Goal: Task Accomplishment & Management: Manage account settings

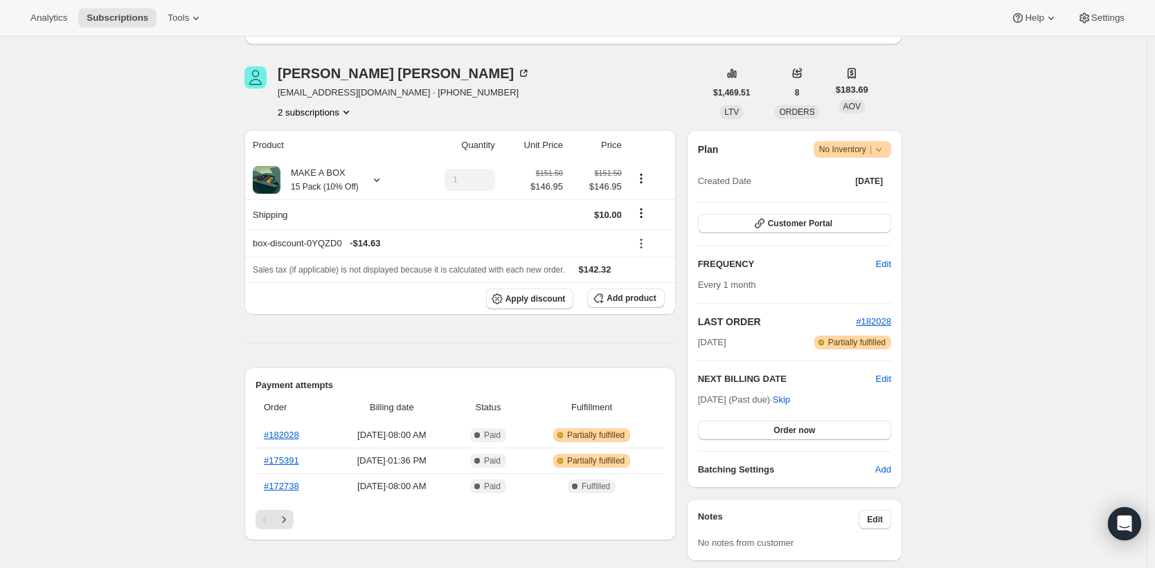
scroll to position [165, 0]
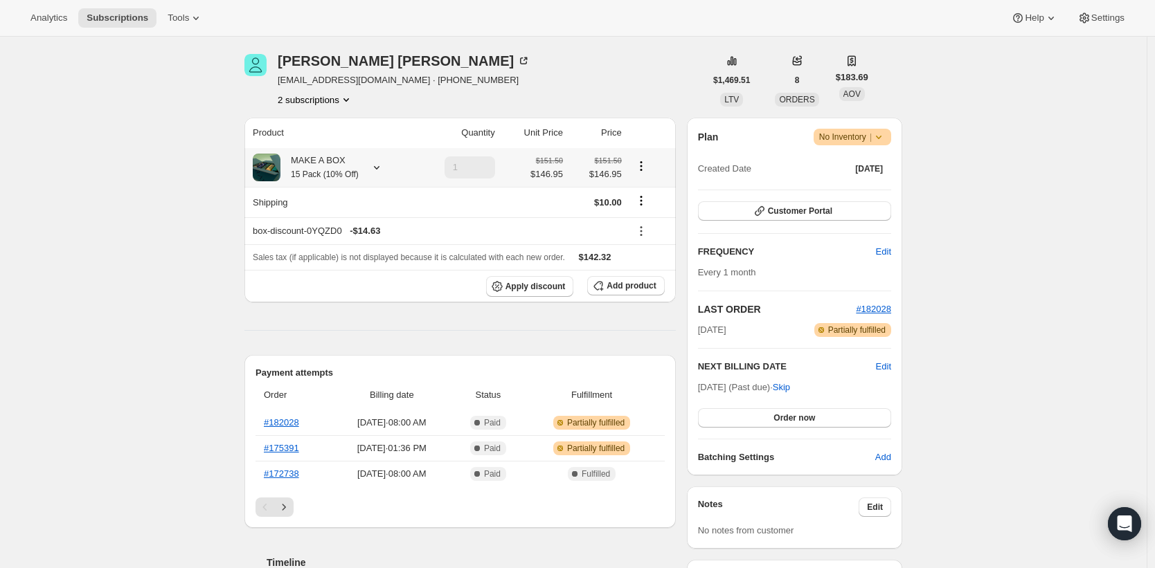
click at [384, 165] on icon at bounding box center [377, 168] width 14 height 14
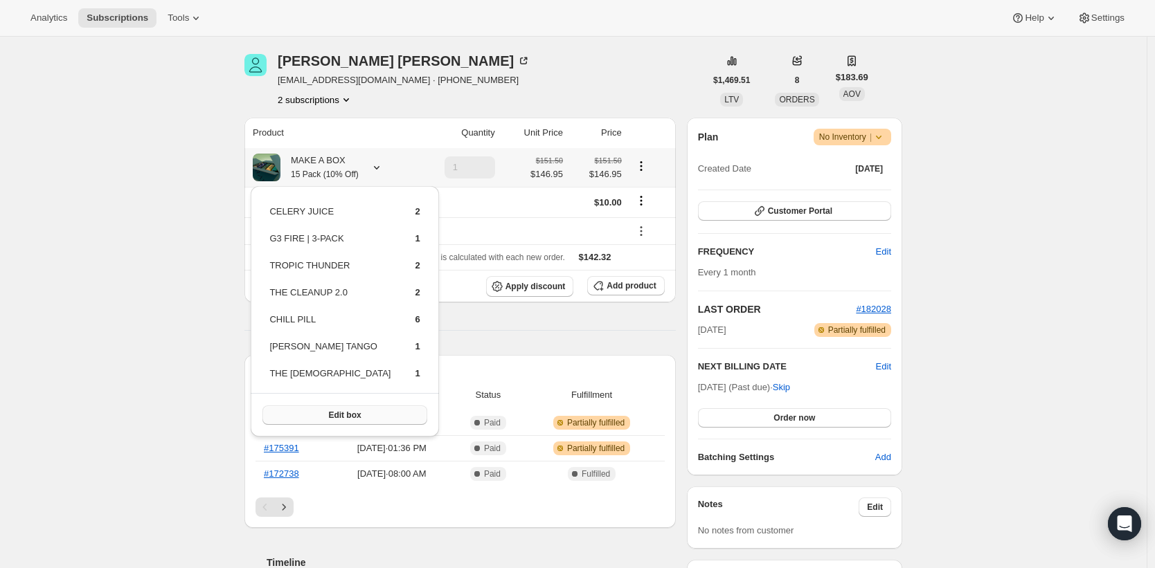
click at [350, 413] on button "Edit box" at bounding box center [344, 415] width 164 height 19
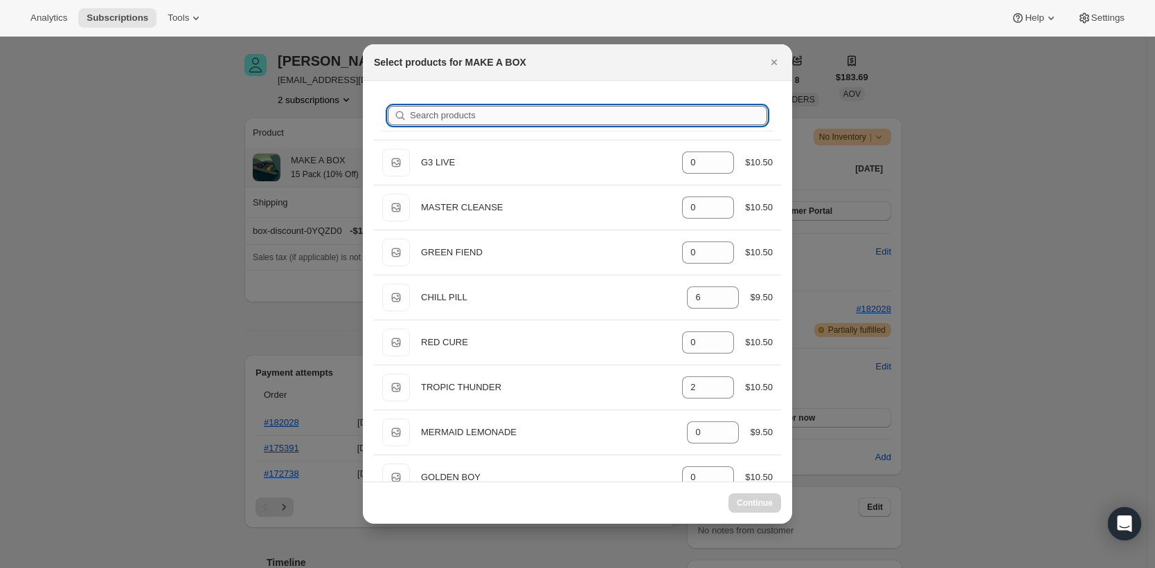
click at [577, 111] on input "Search products" at bounding box center [588, 115] width 357 height 19
type input "b"
type input "1"
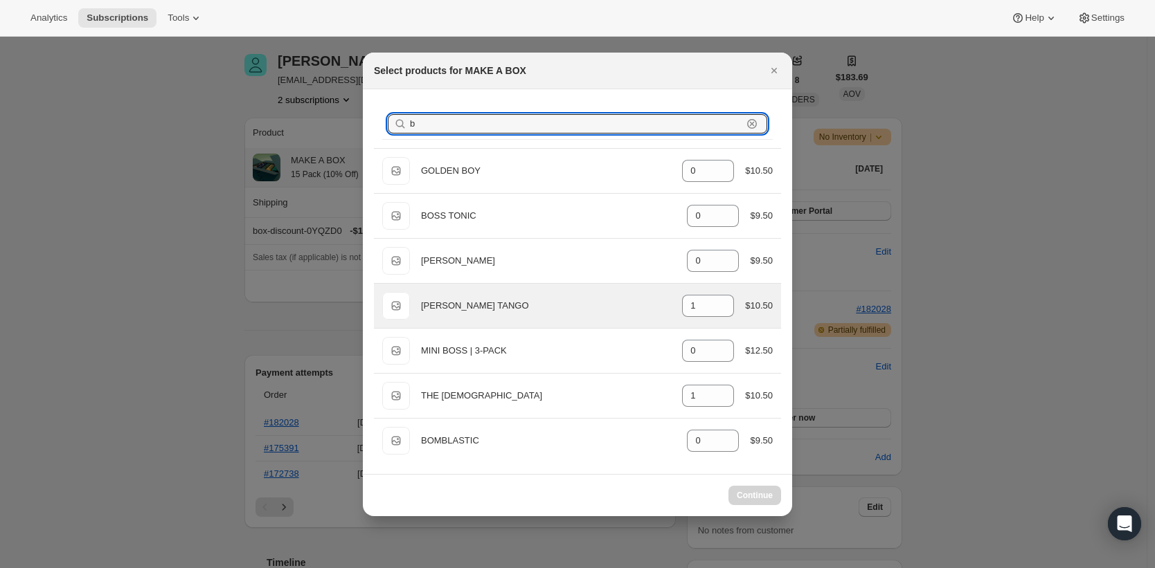
select select "gid://shopify/ProductVariant/43388924592277"
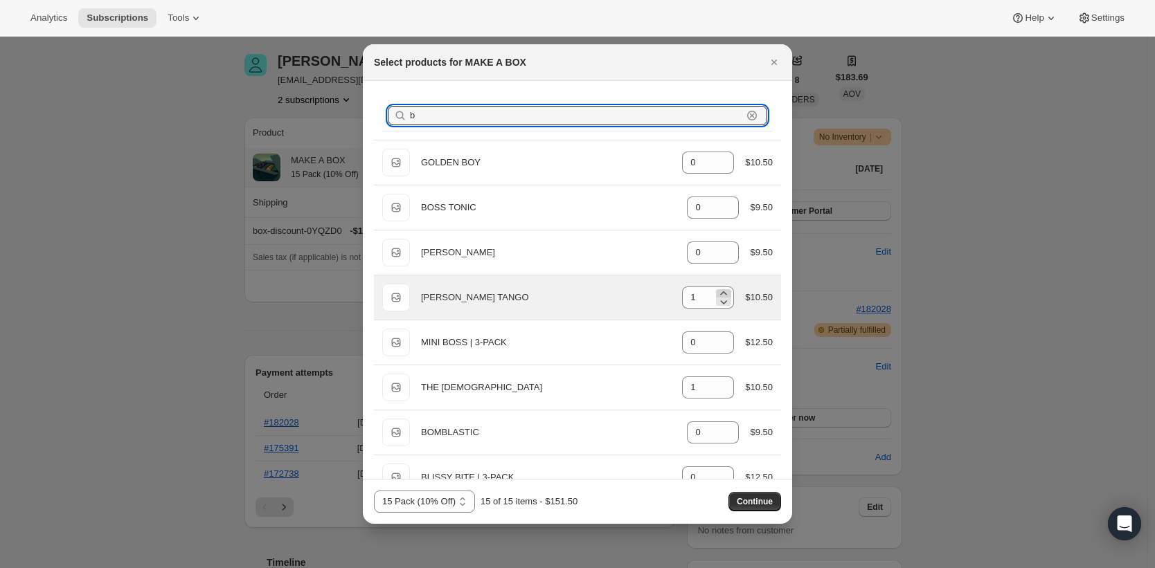
type input "b"
click at [718, 288] on icon ":red:" at bounding box center [724, 294] width 14 height 14
type input "2"
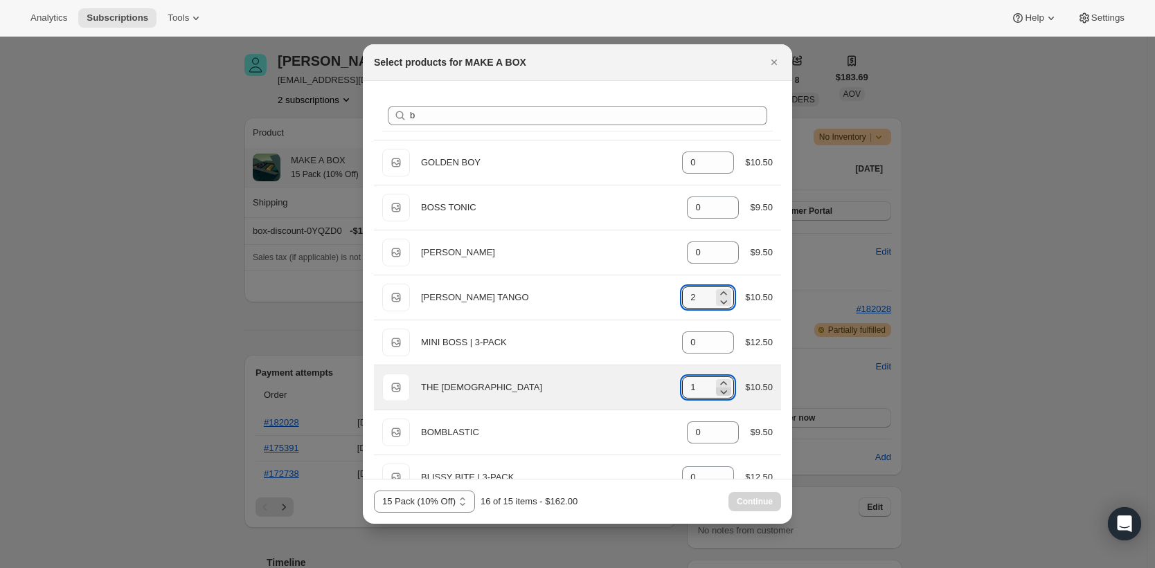
click at [721, 391] on icon ":red:" at bounding box center [724, 393] width 7 height 4
type input "0"
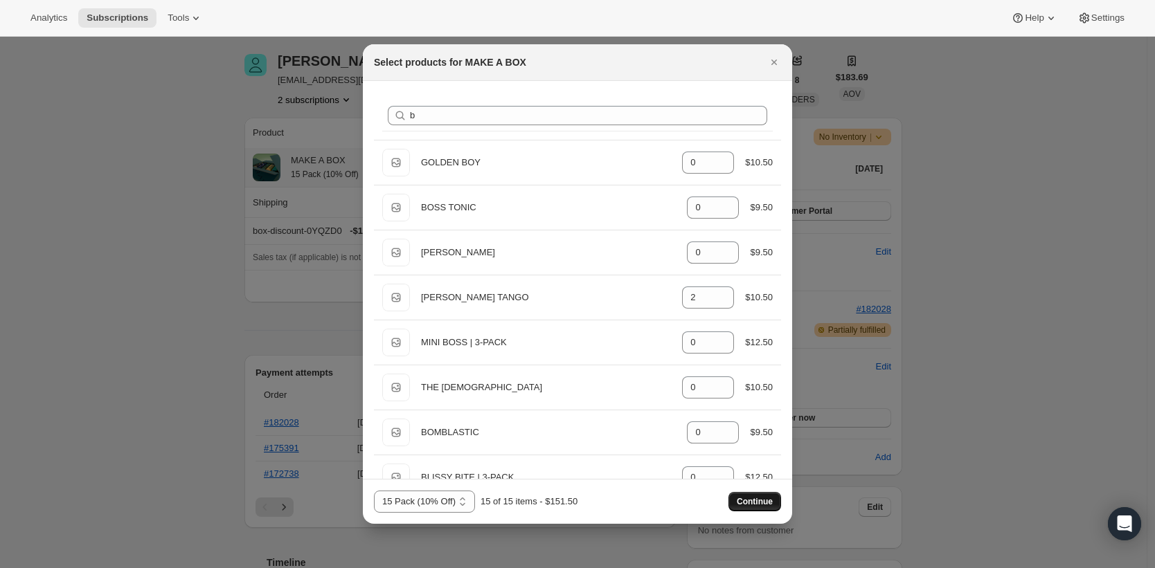
click at [773, 498] on button "Continue" at bounding box center [754, 501] width 53 height 19
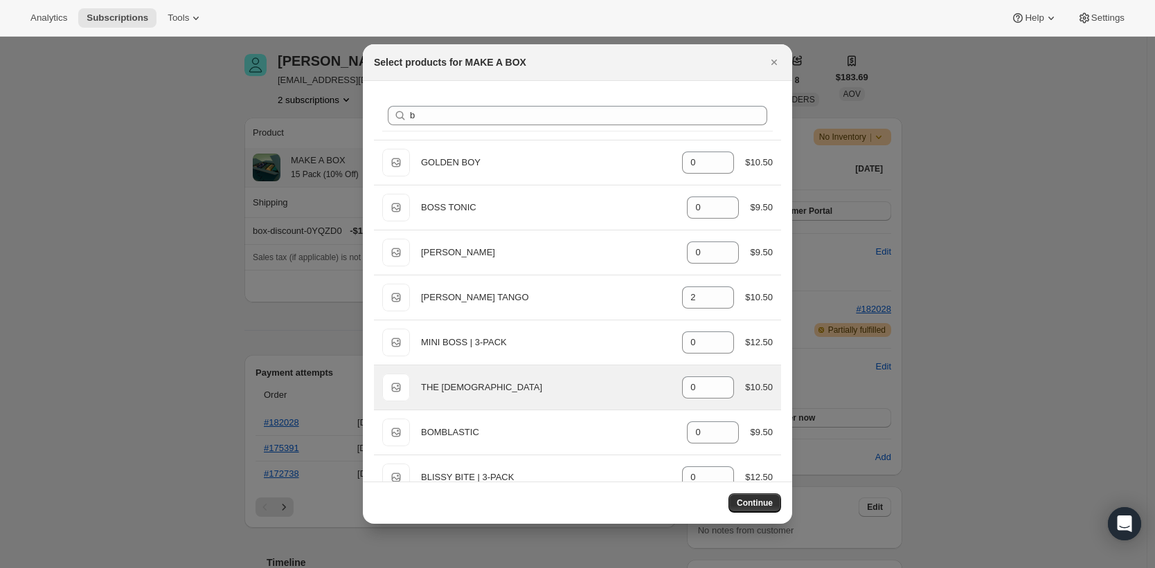
scroll to position [57, 0]
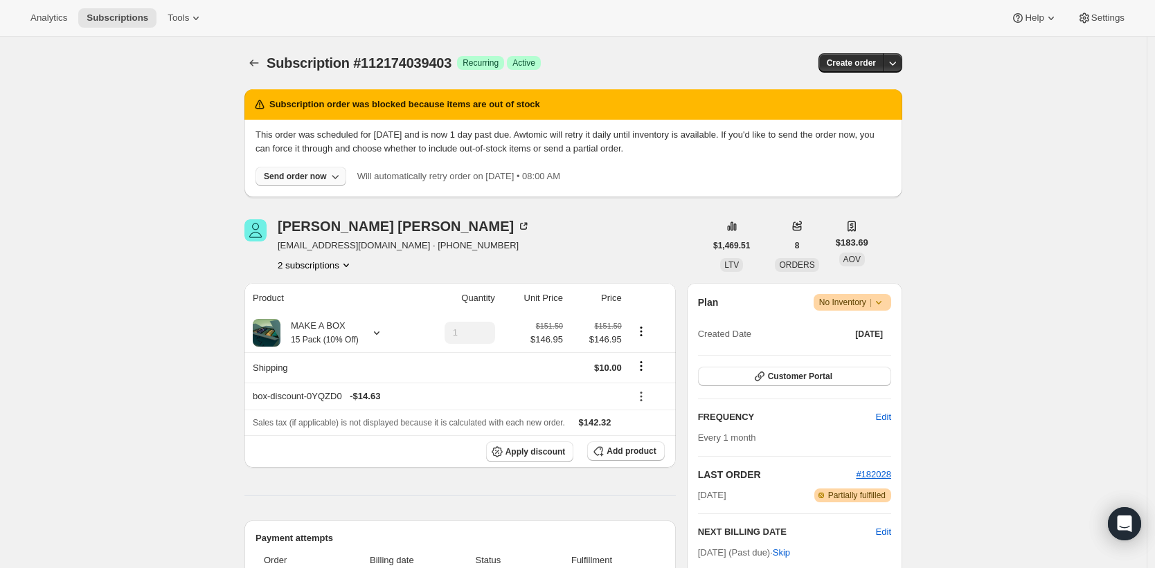
click at [283, 183] on button "Send order now" at bounding box center [301, 176] width 91 height 19
click at [426, 223] on div "[PERSON_NAME]" at bounding box center [404, 226] width 253 height 14
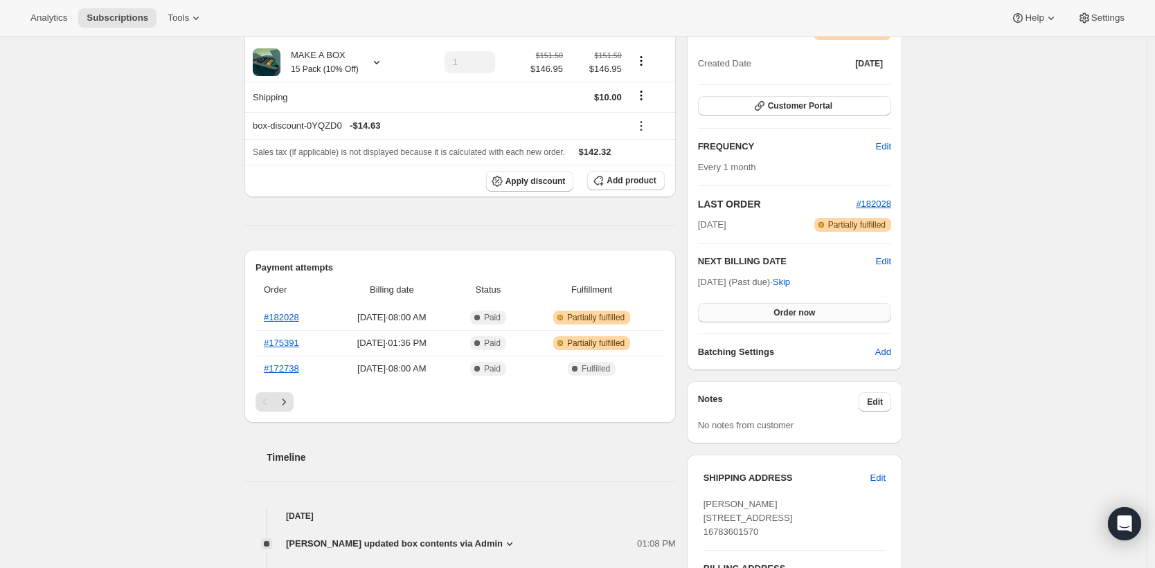
click at [819, 316] on button "Order now" at bounding box center [794, 312] width 193 height 19
click at [819, 316] on span "Click to confirm" at bounding box center [794, 312] width 63 height 11
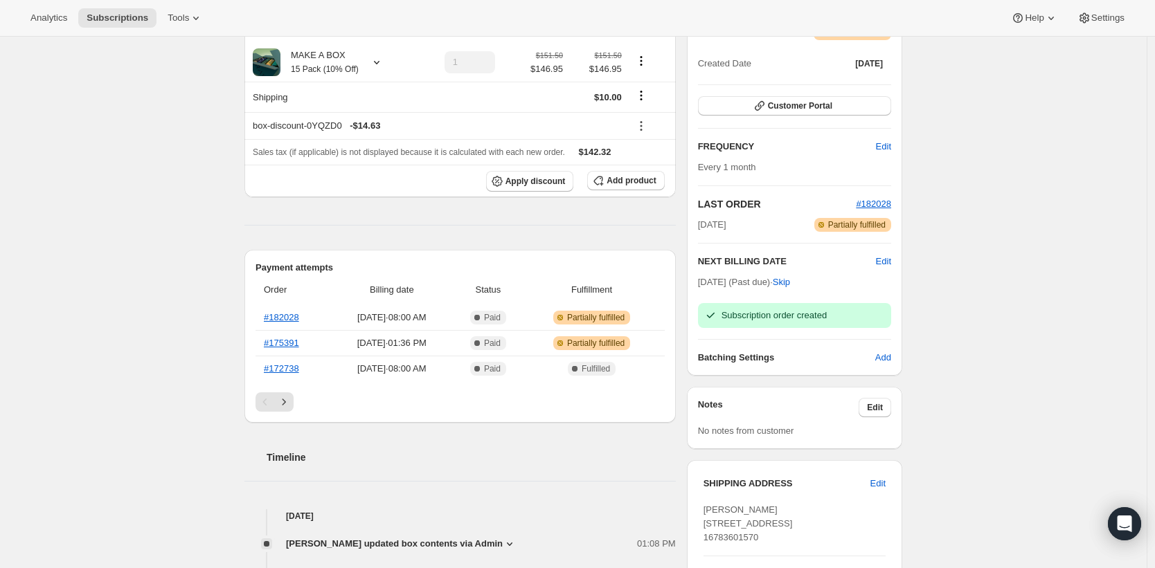
scroll to position [0, 0]
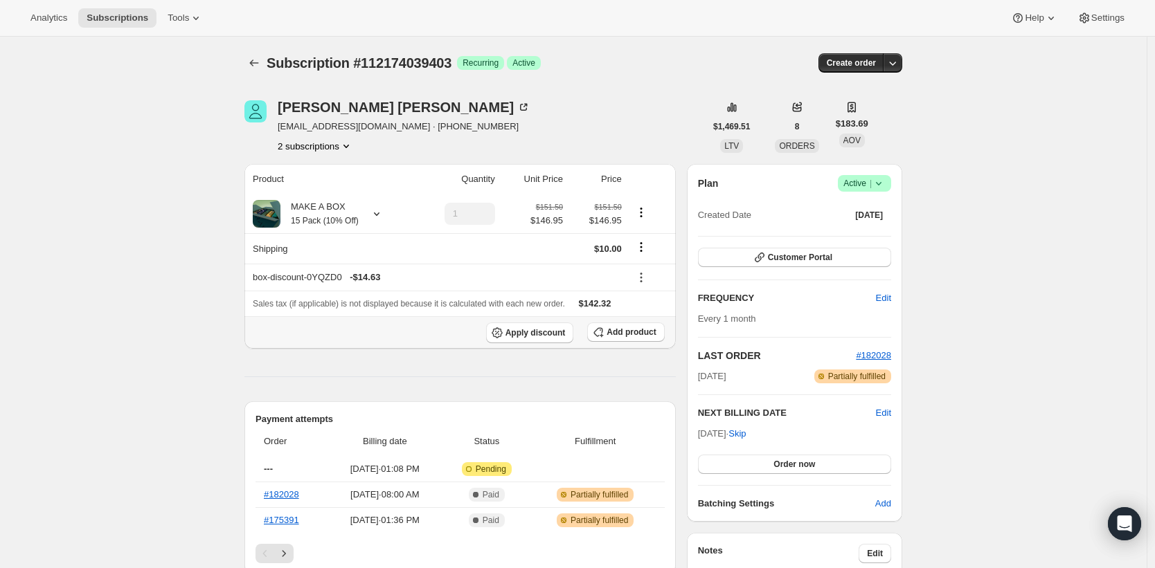
scroll to position [147, 0]
